Goal: Find contact information: Find contact information

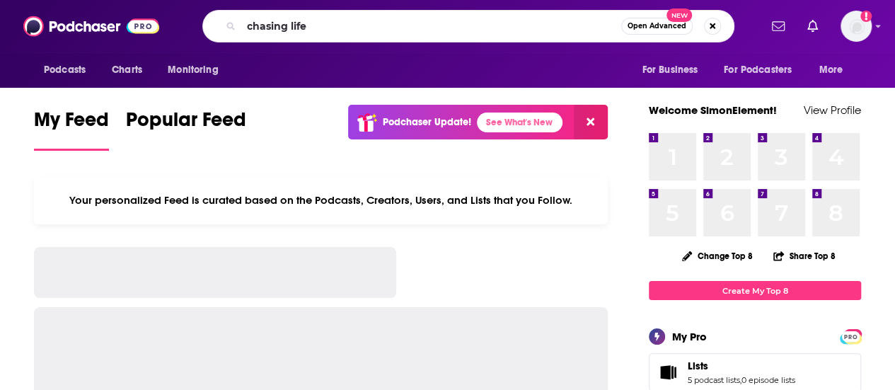
type input "chasing life"
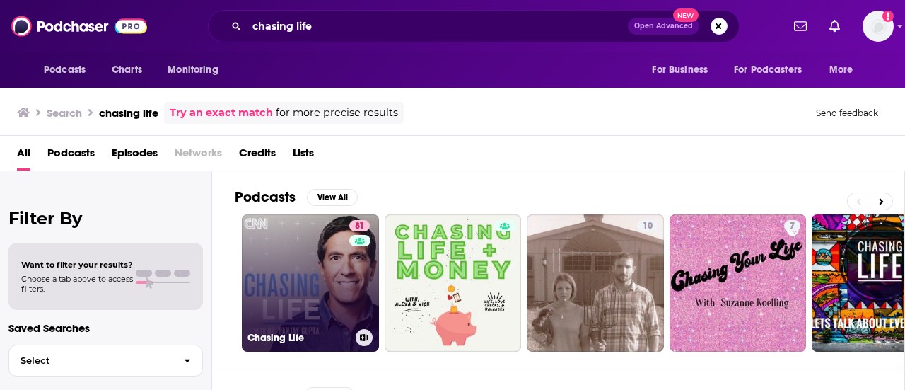
click at [310, 261] on link "81 Chasing Life" at bounding box center [310, 282] width 137 height 137
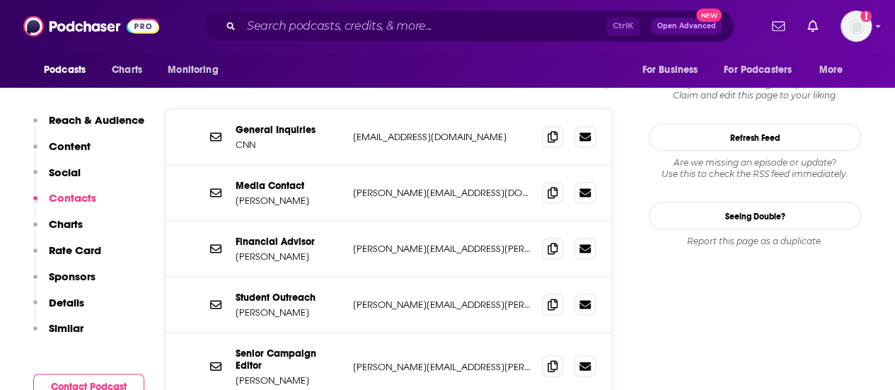
scroll to position [1314, 0]
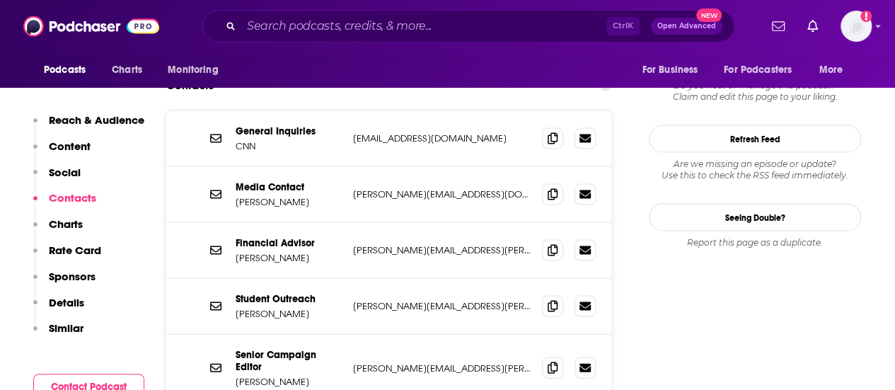
drag, startPoint x: 306, startPoint y: 167, endPoint x: 236, endPoint y: 166, distance: 69.3
click at [236, 195] on p "[PERSON_NAME]" at bounding box center [289, 201] width 106 height 12
copy p "[PERSON_NAME]"
click at [341, 231] on div "Financial Advisor [PERSON_NAME] [PERSON_NAME][EMAIL_ADDRESS][PERSON_NAME][DOMAI…" at bounding box center [388, 250] width 445 height 56
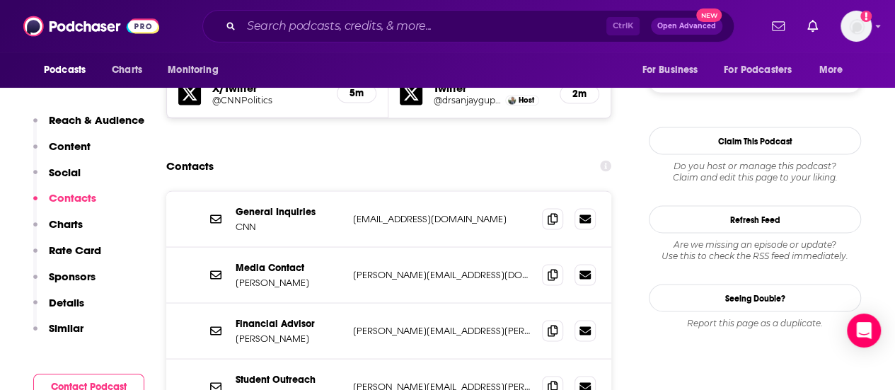
scroll to position [1232, 0]
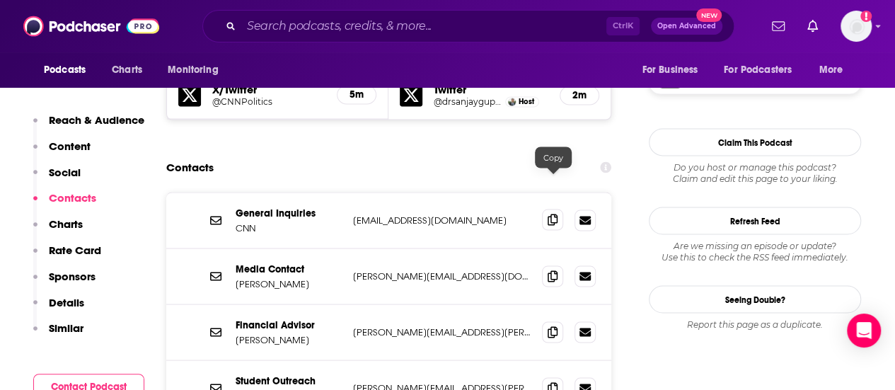
click at [549, 214] on icon at bounding box center [552, 219] width 10 height 11
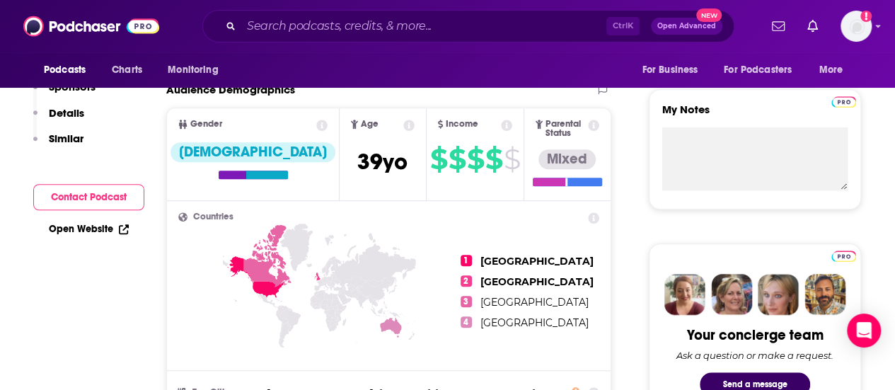
scroll to position [123, 0]
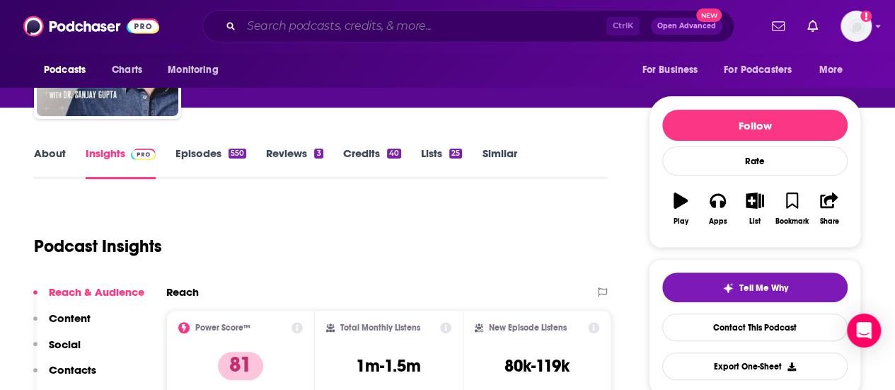
click at [317, 21] on input "Search podcasts, credits, & more..." at bounding box center [423, 26] width 365 height 23
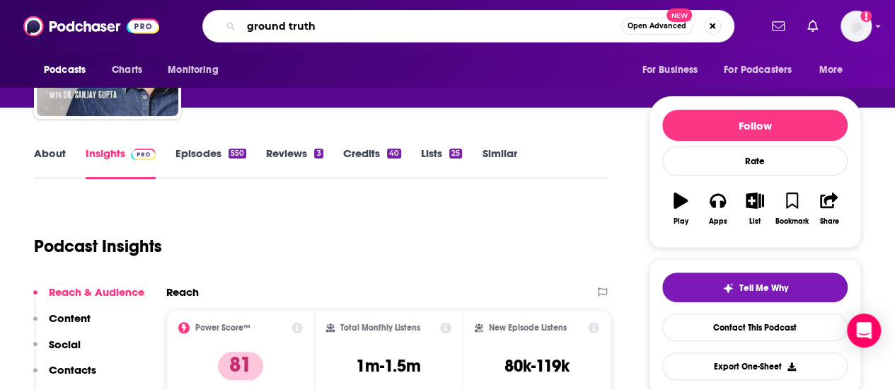
type input "ground truths"
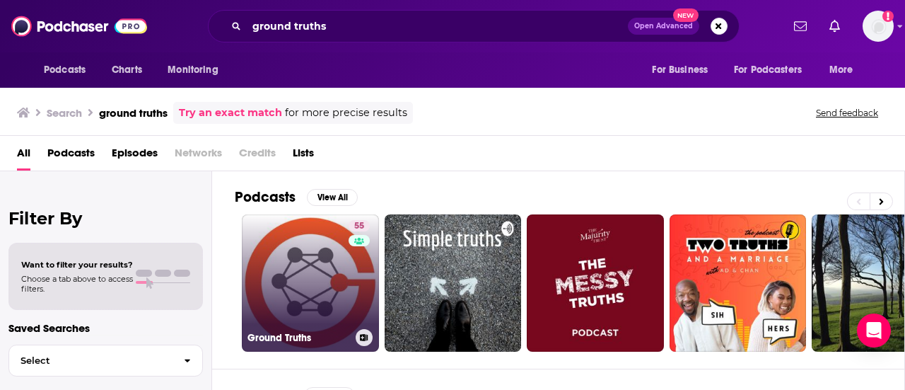
click at [311, 303] on link "55 Ground Truths" at bounding box center [310, 282] width 137 height 137
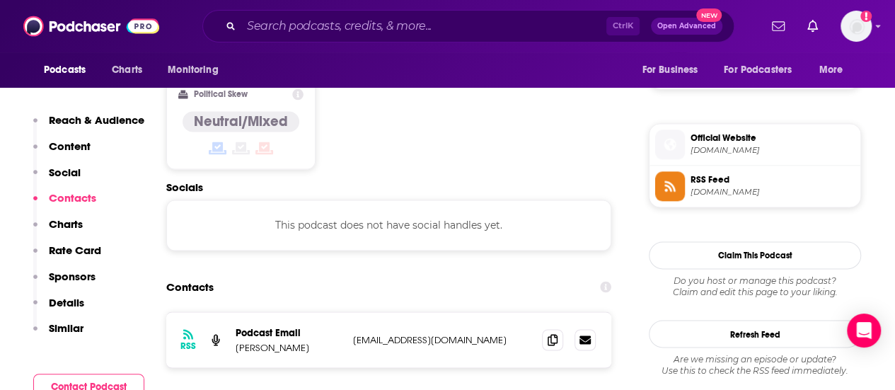
scroll to position [1077, 0]
click at [552, 334] on icon at bounding box center [552, 339] width 10 height 11
